Goal: Find specific page/section: Find specific page/section

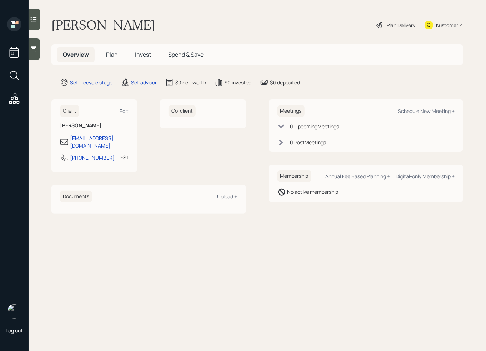
click at [454, 26] on div "Kustomer" at bounding box center [447, 24] width 22 height 7
